Goal: Task Accomplishment & Management: Use online tool/utility

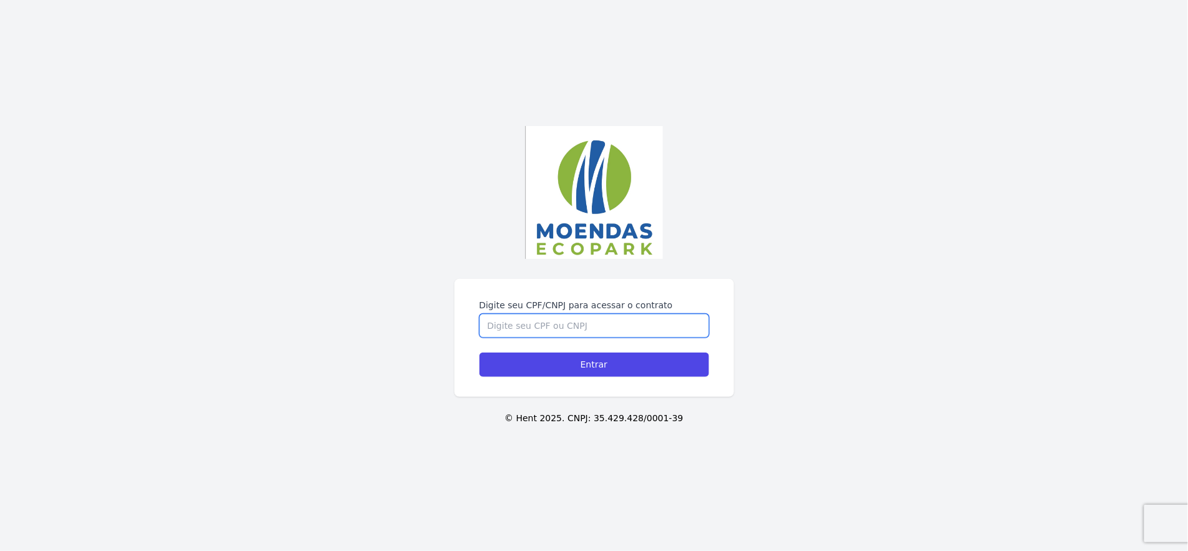
click at [650, 323] on input "Digite seu CPF/CNPJ para acessar o contrato" at bounding box center [595, 326] width 230 height 24
type input "02900601509"
click at [480, 353] on input "Entrar" at bounding box center [595, 365] width 230 height 24
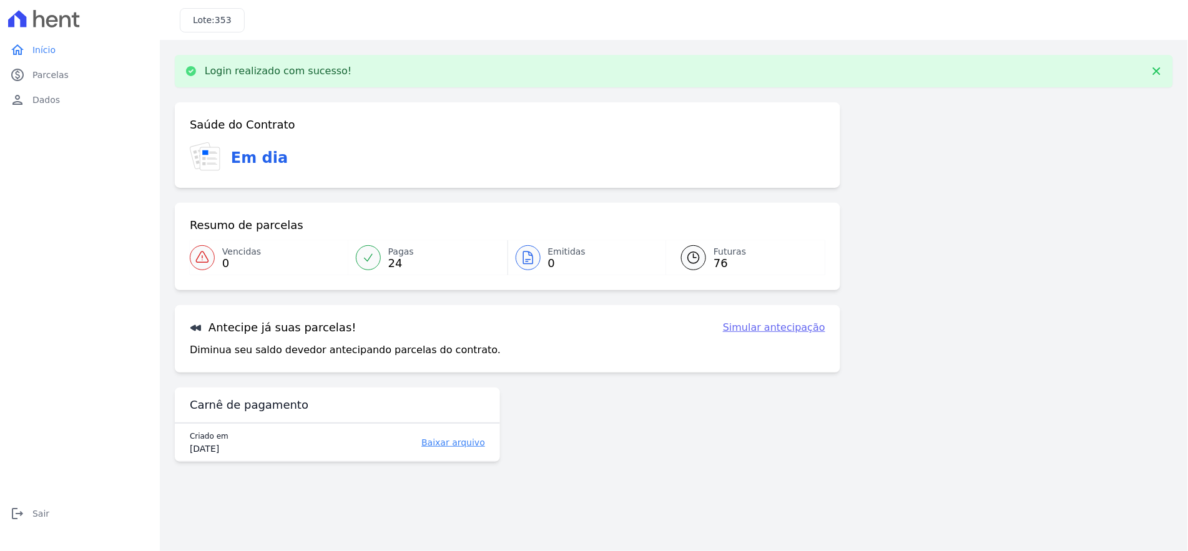
click at [402, 268] on span "24" at bounding box center [401, 264] width 26 height 10
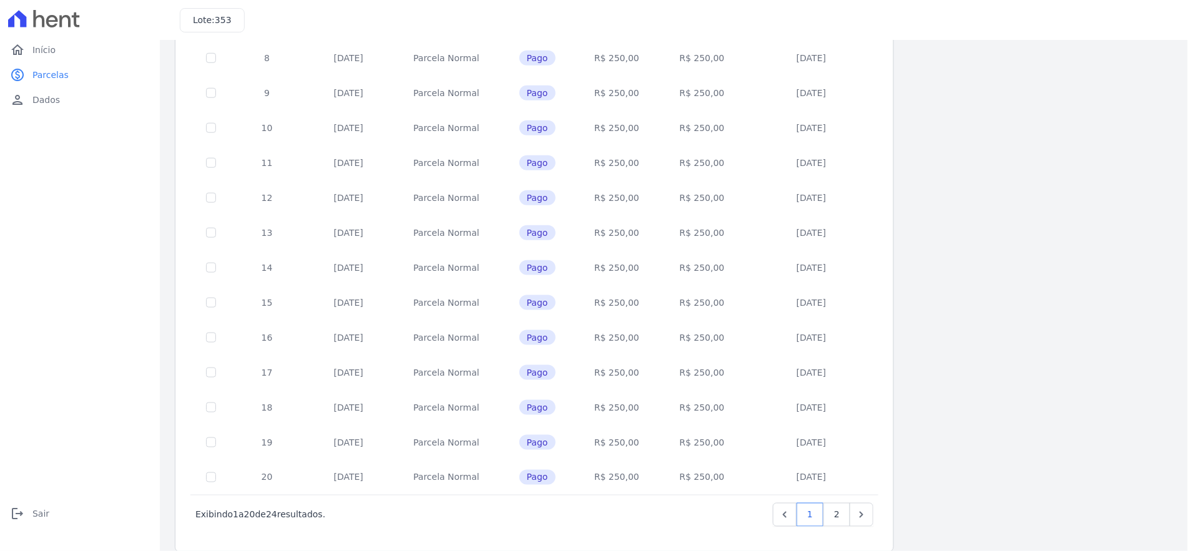
scroll to position [391, 0]
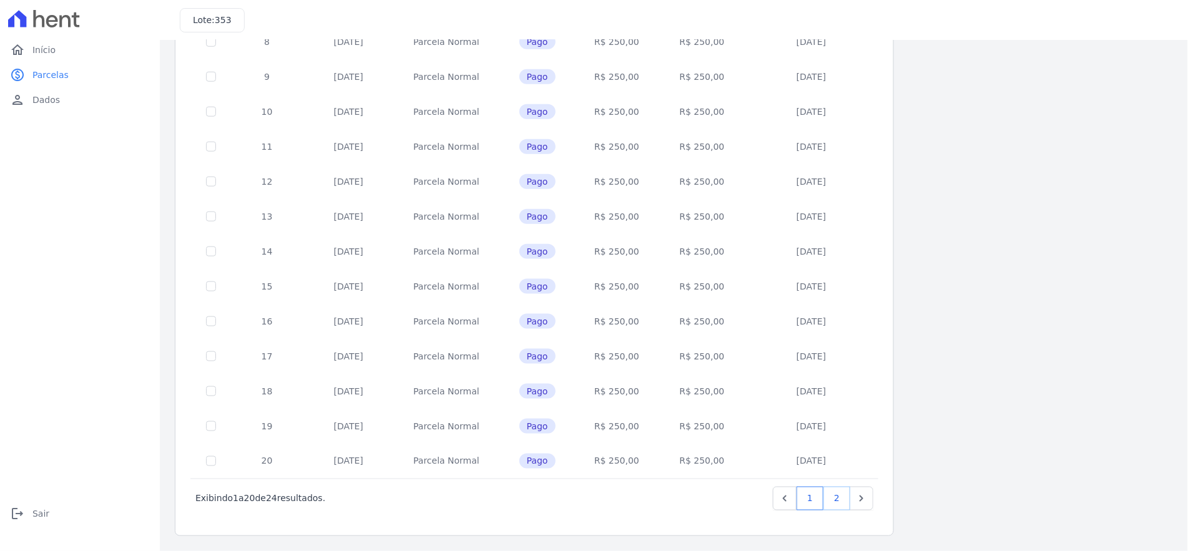
click at [839, 499] on link "2" at bounding box center [837, 499] width 27 height 24
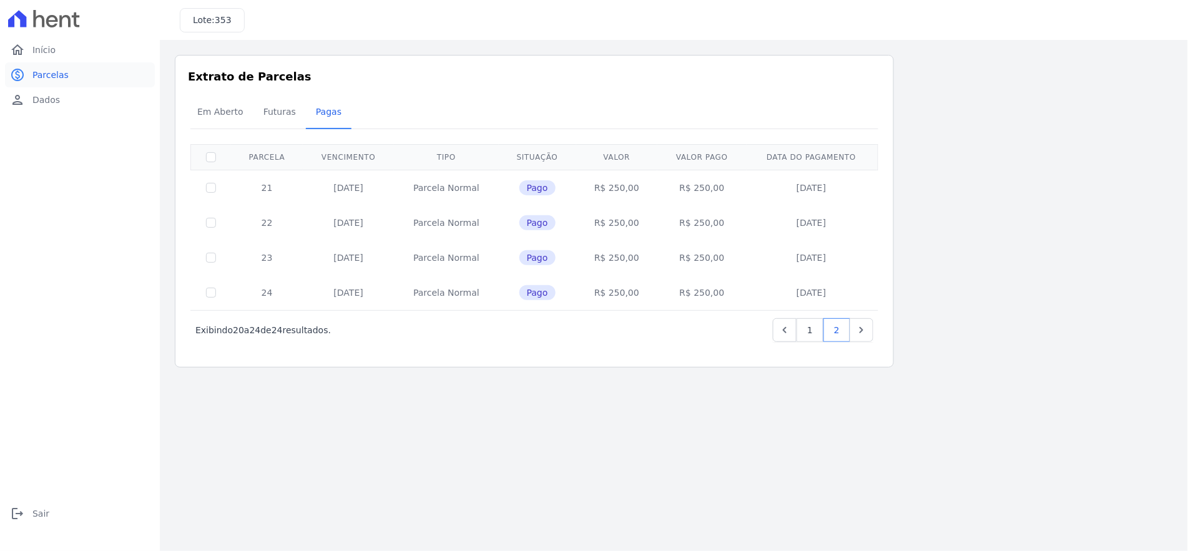
click at [41, 72] on span "Parcelas" at bounding box center [50, 75] width 36 height 12
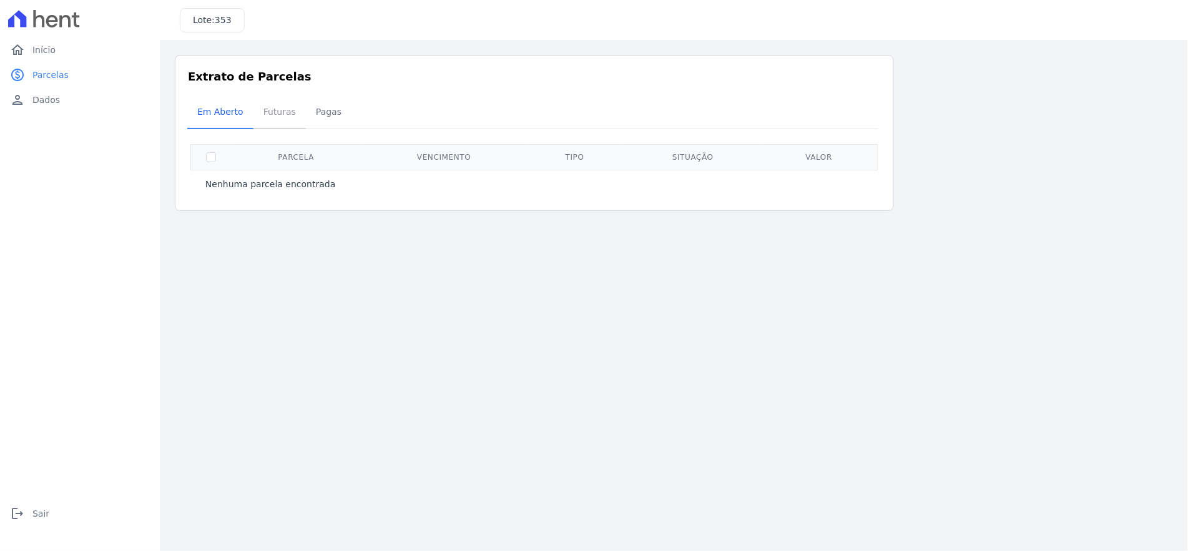
click at [282, 124] on span "Futuras" at bounding box center [279, 111] width 47 height 25
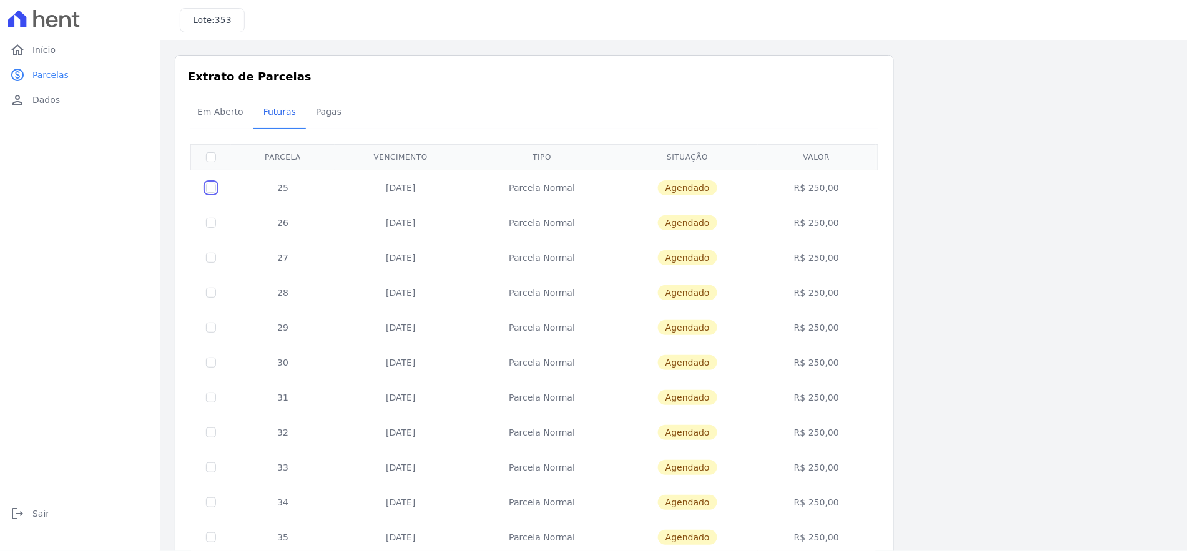
click at [210, 186] on input "checkbox" at bounding box center [211, 188] width 10 height 10
checkbox input "true"
click at [210, 221] on input "checkbox" at bounding box center [211, 223] width 10 height 10
checkbox input "true"
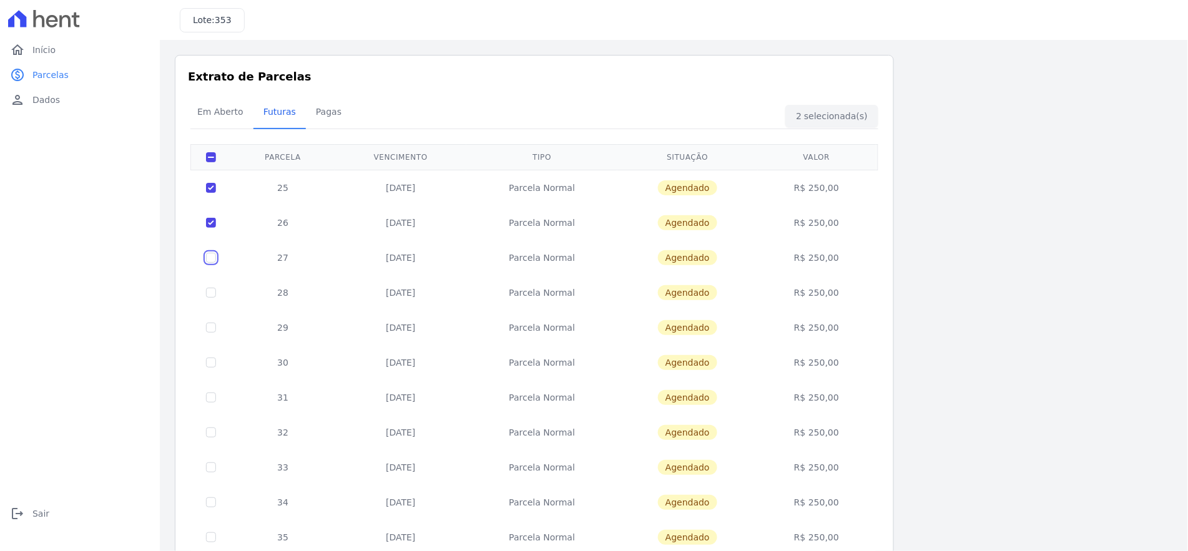
click at [214, 254] on input "checkbox" at bounding box center [211, 258] width 10 height 10
checkbox input "true"
click at [711, 260] on span "Agendado" at bounding box center [687, 257] width 59 height 15
click at [655, 260] on td "Agendado" at bounding box center [688, 257] width 140 height 35
click at [44, 52] on span "Início" at bounding box center [43, 50] width 23 height 12
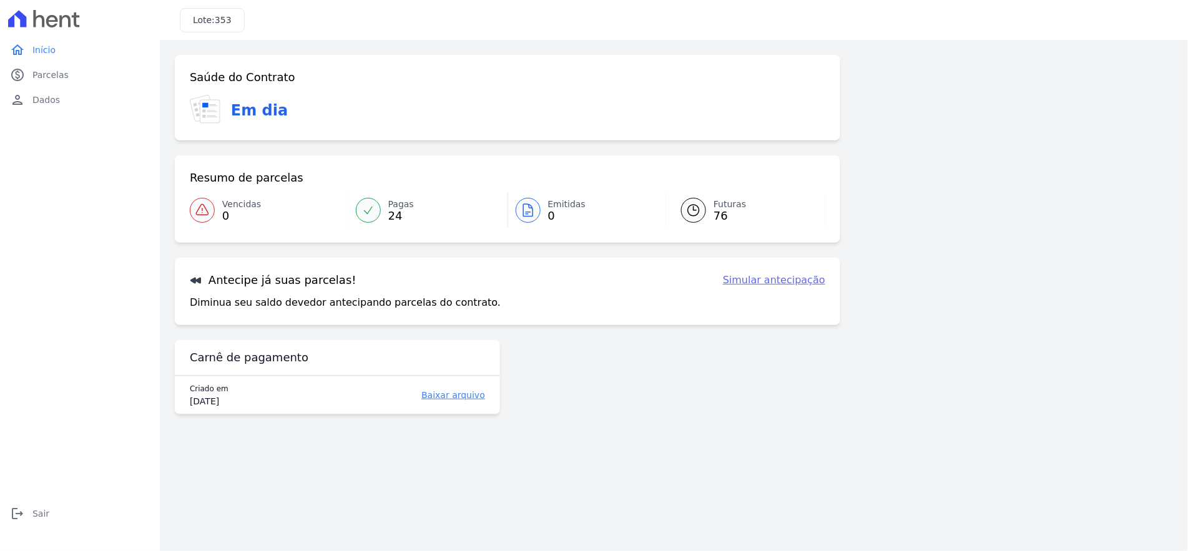
click at [784, 280] on link "Simular antecipação" at bounding box center [774, 280] width 102 height 15
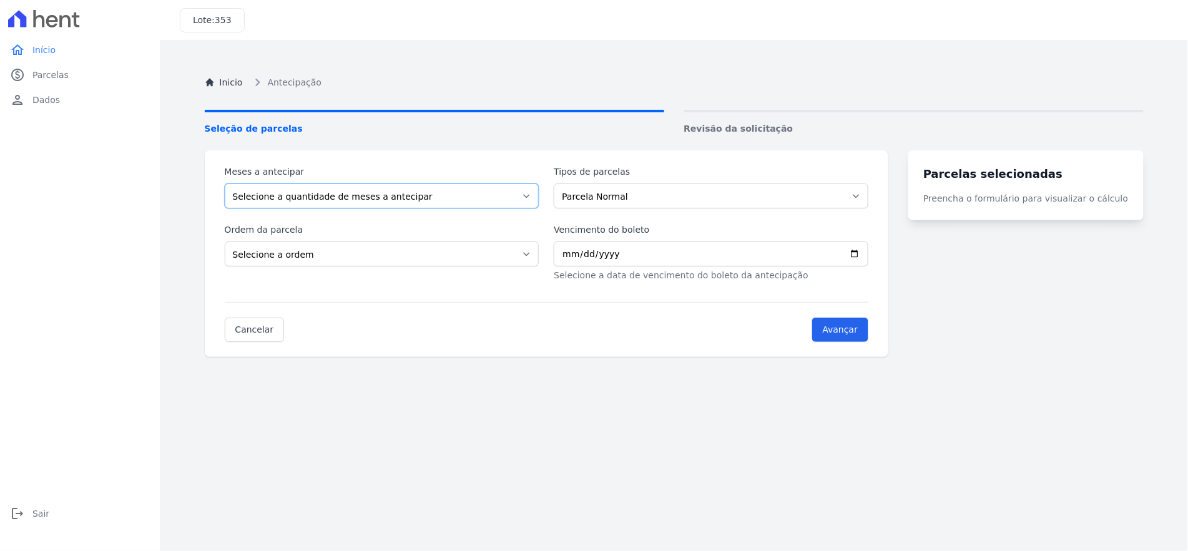
click at [461, 203] on select "Selecione a quantidade de meses a antecipar 1 2 3 4 5 6 7 8 9 10 11 12 13 14 15…" at bounding box center [382, 196] width 315 height 25
select select "3"
click at [225, 184] on select "Selecione a quantidade de meses a antecipar 1 2 3 4 5 6 7 8 9 10 11 12 13 14 15…" at bounding box center [382, 196] width 315 height 25
click at [624, 200] on select "Parcela Normal" at bounding box center [711, 196] width 315 height 25
click at [560, 184] on select "Parcela Normal" at bounding box center [711, 196] width 315 height 25
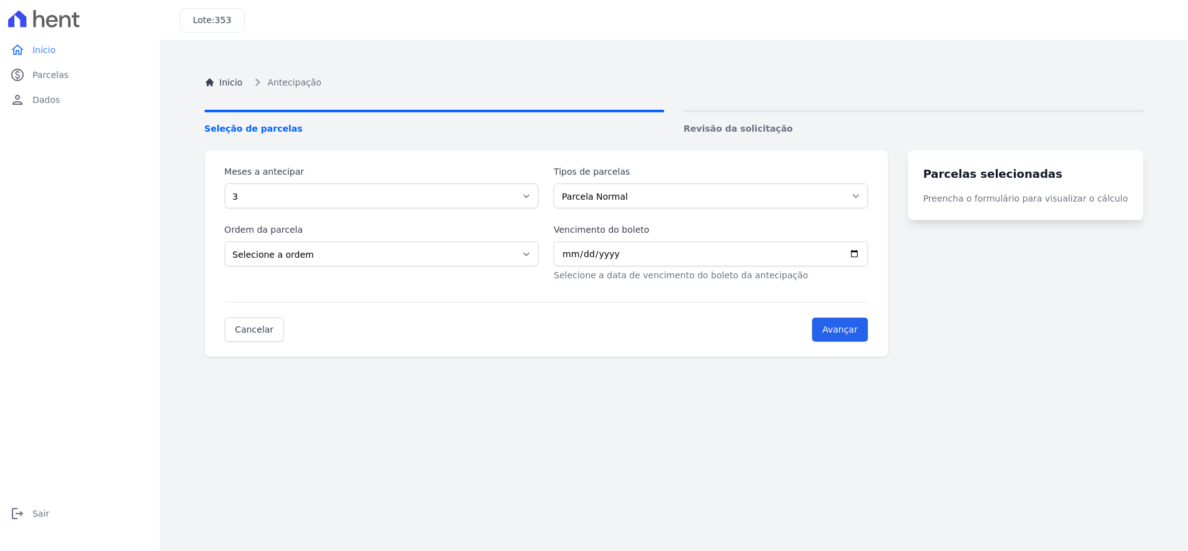
click at [987, 189] on div "Parcelas selecionadas Preencha o formulário para visualizar o cálculo" at bounding box center [1026, 185] width 235 height 70
click at [420, 264] on select "Selecione a ordem Últimas parcelas Primeiras parcelas" at bounding box center [382, 254] width 315 height 25
select select "beginning"
click at [225, 242] on select "Selecione a ordem Últimas parcelas Primeiras parcelas" at bounding box center [382, 254] width 315 height 25
click at [658, 264] on input "Vencimento do boleto" at bounding box center [711, 254] width 315 height 25
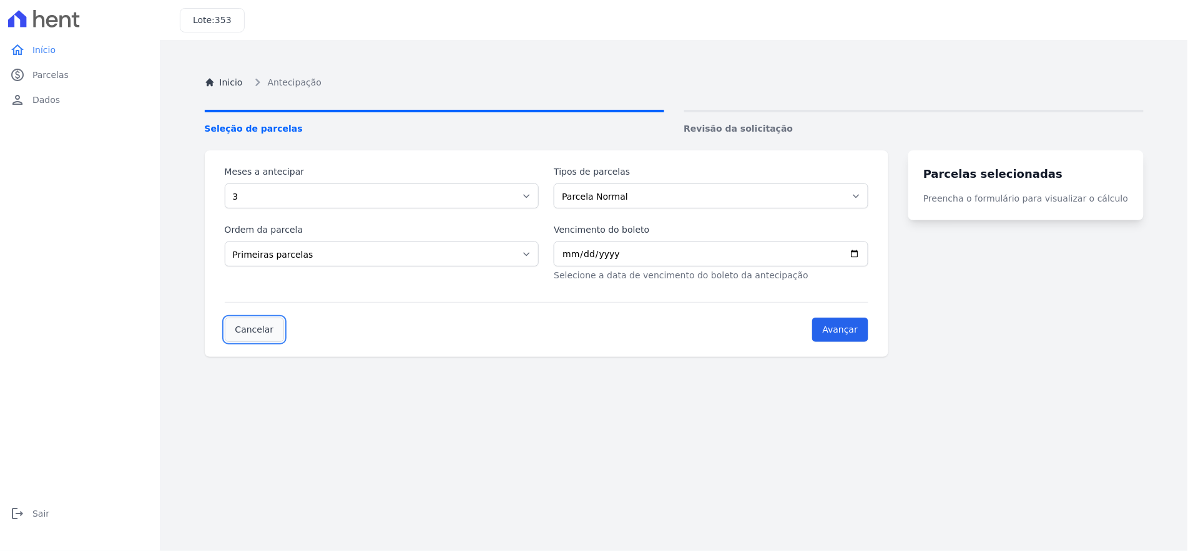
click at [246, 334] on link "Cancelar" at bounding box center [255, 330] width 60 height 24
